Goal: Task Accomplishment & Management: Use online tool/utility

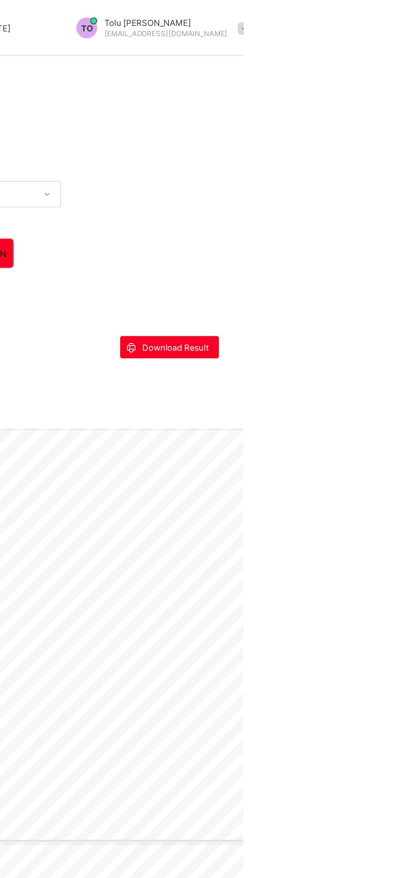
click at [413, 17] on span at bounding box center [417, 18] width 8 height 8
click at [365, 82] on span "Logout" at bounding box center [393, 83] width 56 height 10
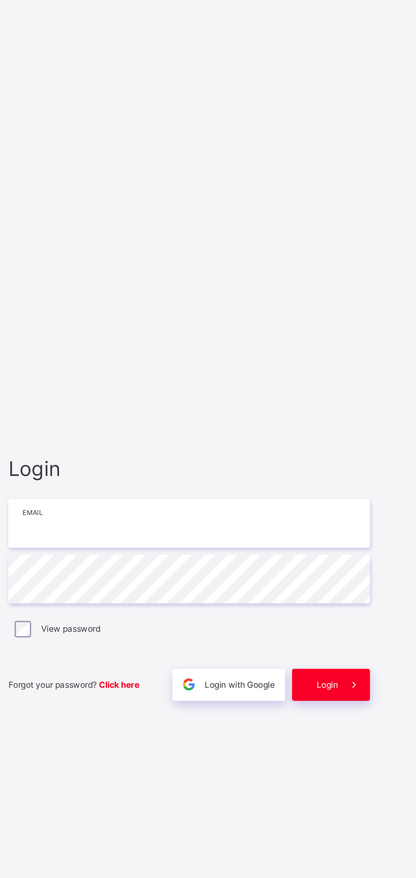
click at [350, 415] on input "email" at bounding box center [277, 414] width 221 height 30
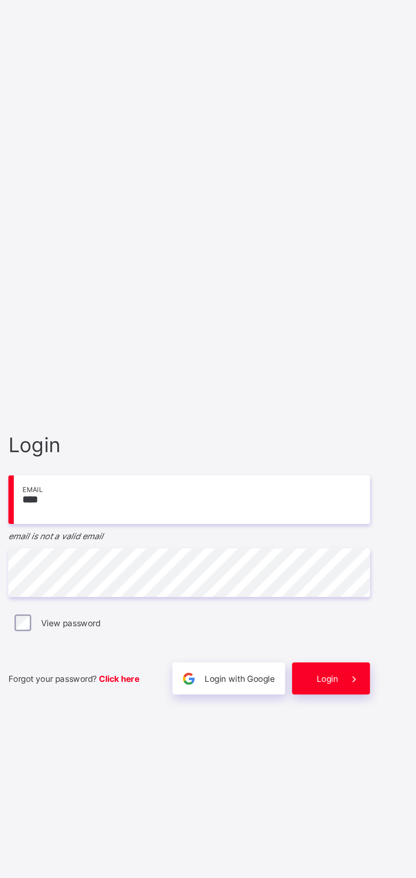
type input "**********"
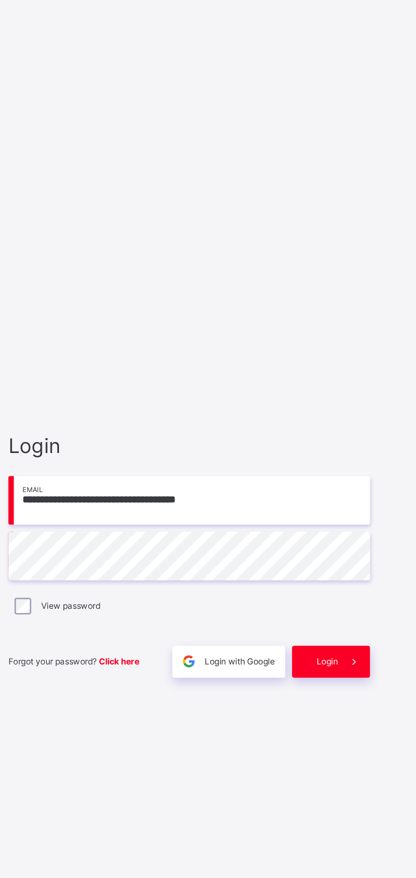
click at [380, 506] on span at bounding box center [378, 512] width 20 height 20
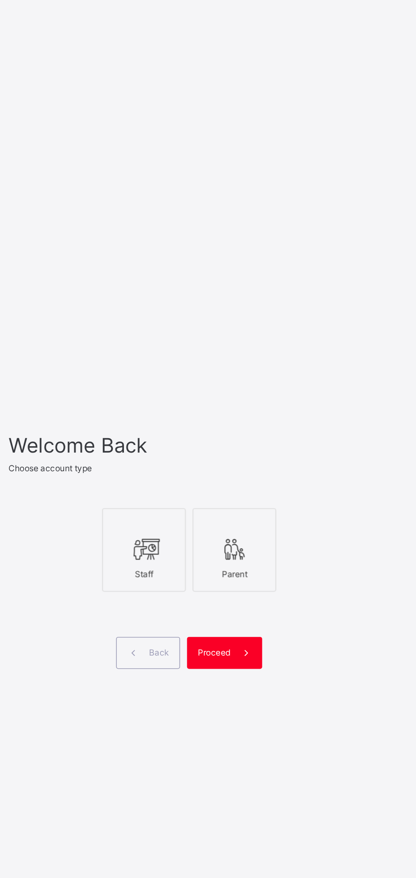
click at [246, 433] on icon at bounding box center [250, 435] width 18 height 15
click at [309, 498] on icon at bounding box center [312, 499] width 9 height 8
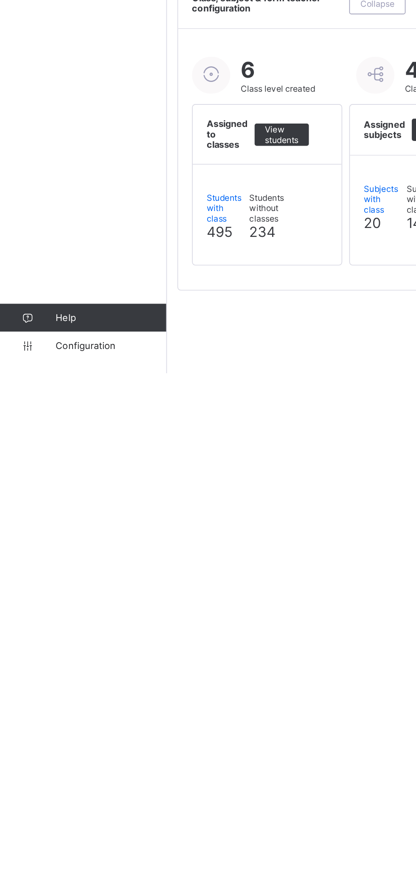
click at [48, 866] on link "Configuration" at bounding box center [50, 860] width 101 height 17
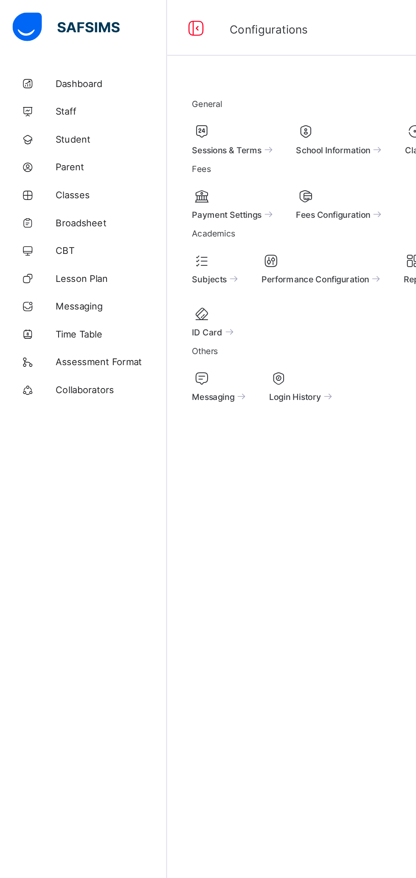
click at [247, 87] on span at bounding box center [266, 86] width 39 height 2
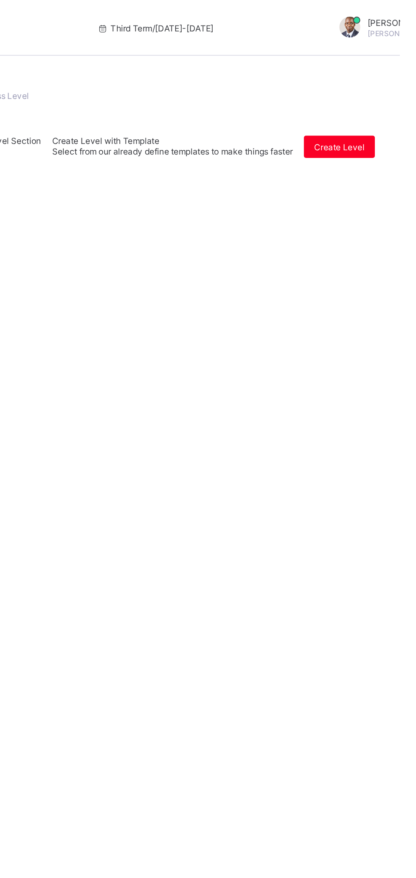
click at [124, 259] on icon at bounding box center [120, 262] width 7 height 6
click at [0, 0] on div "View Class Level" at bounding box center [0, 0] width 0 height 0
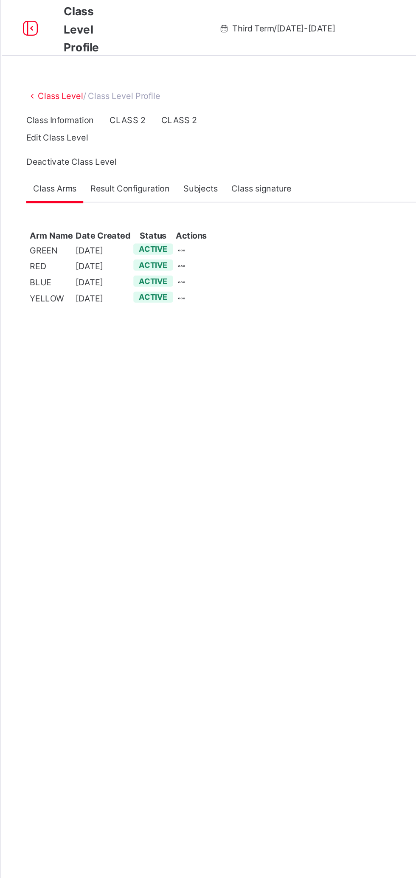
click at [177, 118] on span "Result Configuration" at bounding box center [180, 115] width 48 height 6
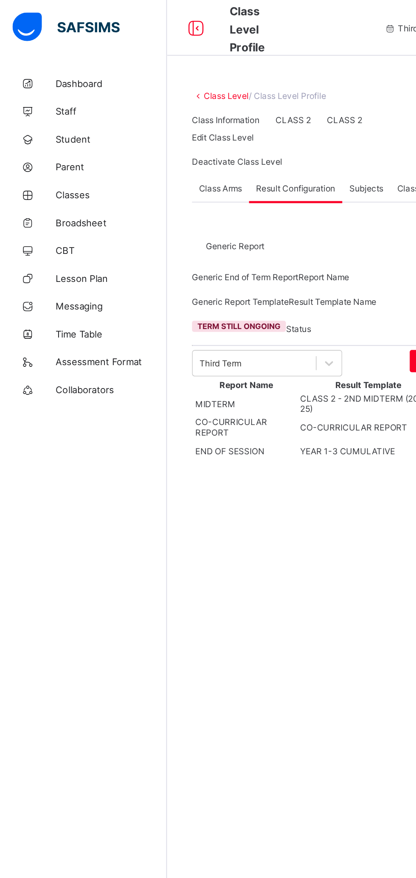
click at [48, 133] on span "Broadsheet" at bounding box center [68, 135] width 68 height 7
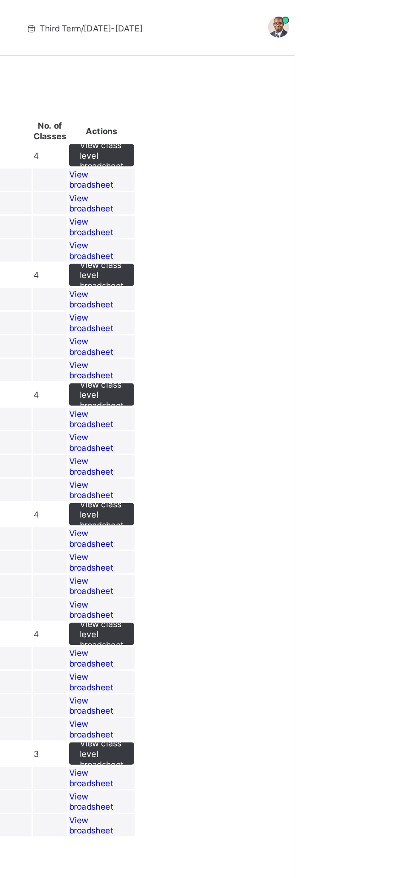
click at [305, 203] on span "View broadsheet" at bounding box center [291, 197] width 27 height 13
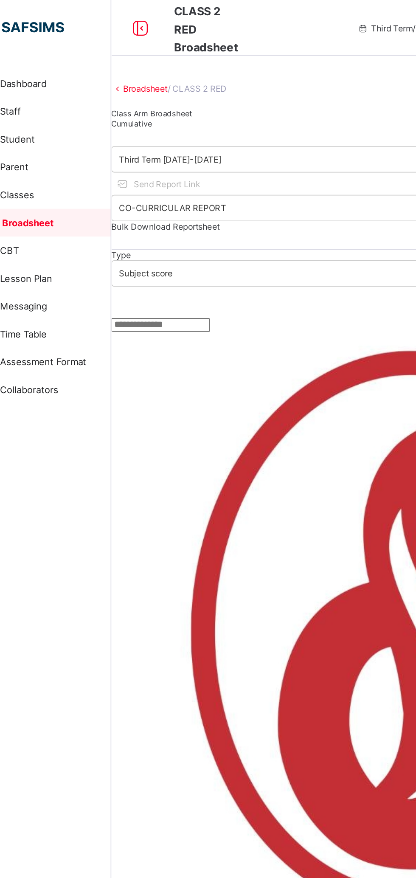
scroll to position [0, 93]
click at [127, 79] on span "Cumulative" at bounding box center [114, 76] width 25 height 6
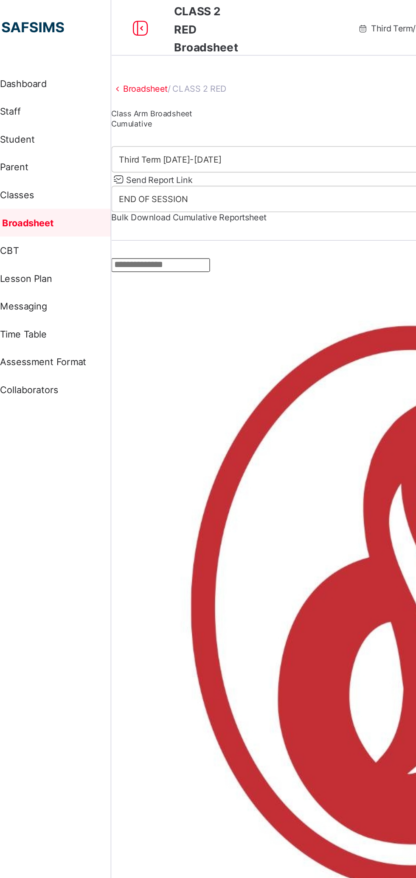
scroll to position [0, 26]
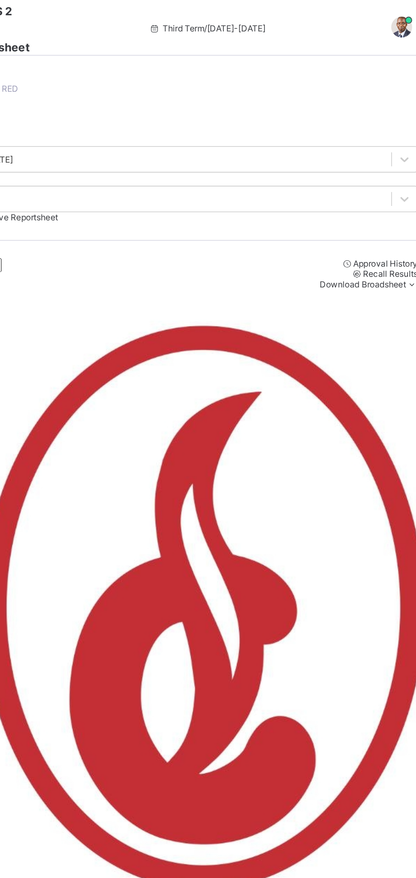
click at [376, 113] on div "Send Report Link" at bounding box center [259, 109] width 314 height 8
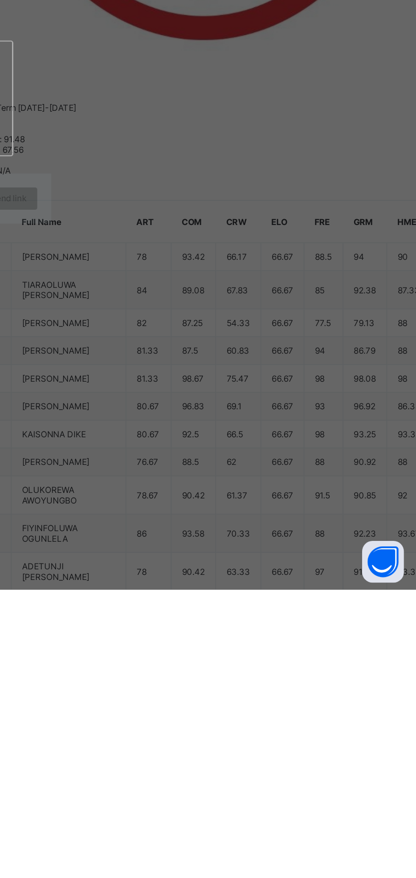
click at [90, 594] on div at bounding box center [58, 577] width 61 height 34
click at [143, 585] on icon at bounding box center [134, 576] width 18 height 15
click at [177, 642] on span "Send link" at bounding box center [166, 639] width 22 height 6
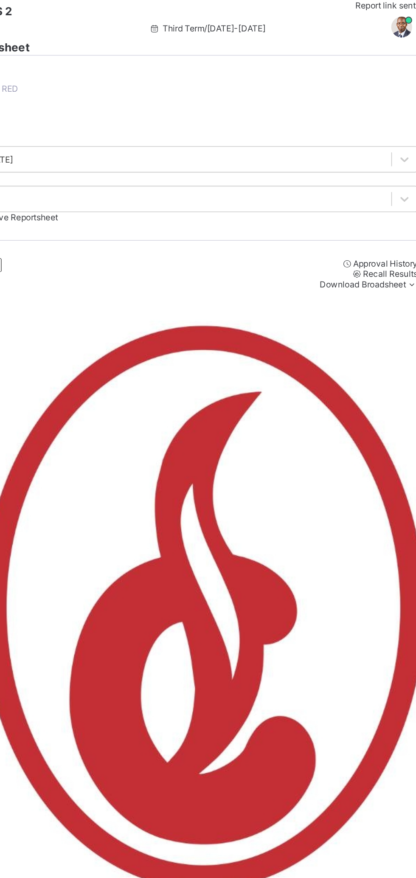
scroll to position [0, 0]
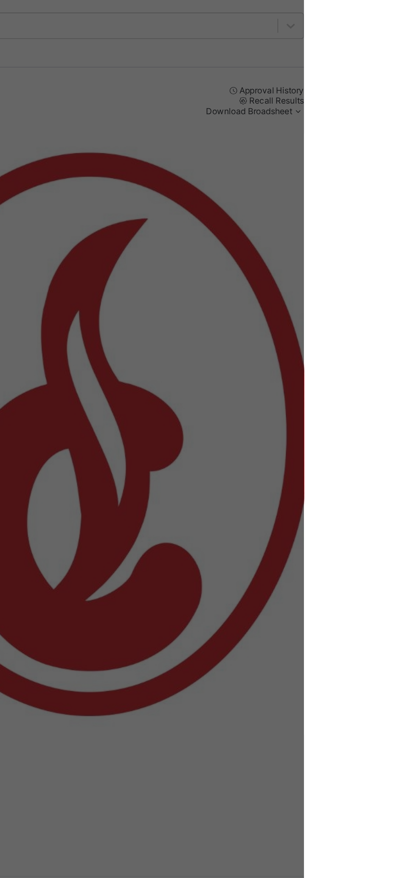
click at [170, 54] on span "View Reportsheet" at bounding box center [149, 51] width 42 height 6
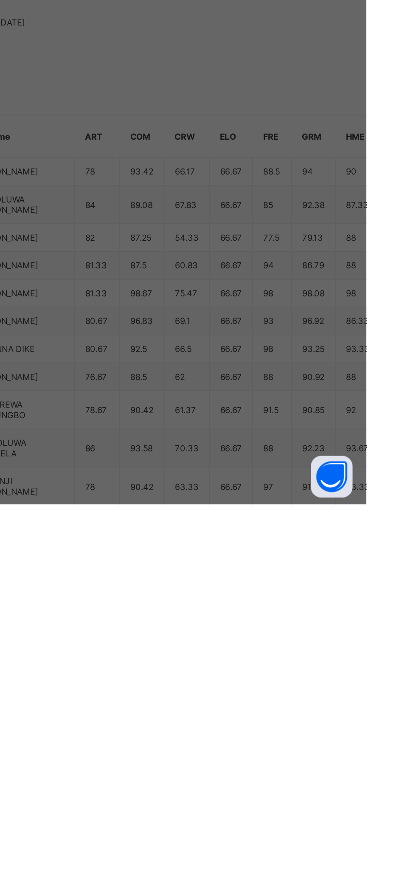
click at [20, 417] on span "Close" at bounding box center [14, 414] width 14 height 6
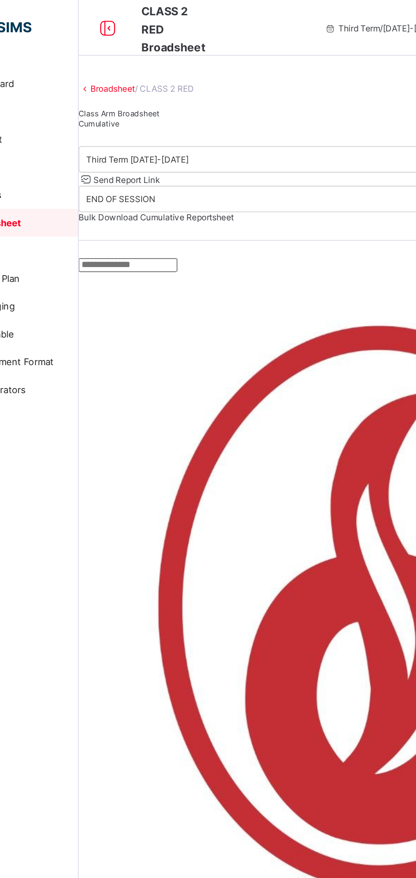
click at [144, 72] on div "Class Arm Broadsheet" at bounding box center [259, 69] width 314 height 6
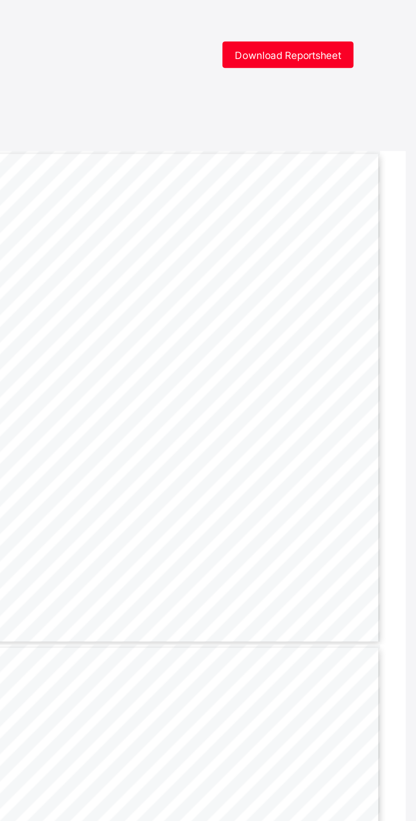
click at [339, 25] on span "Download Reportsheet" at bounding box center [339, 28] width 54 height 6
